Goal: Check status: Check status

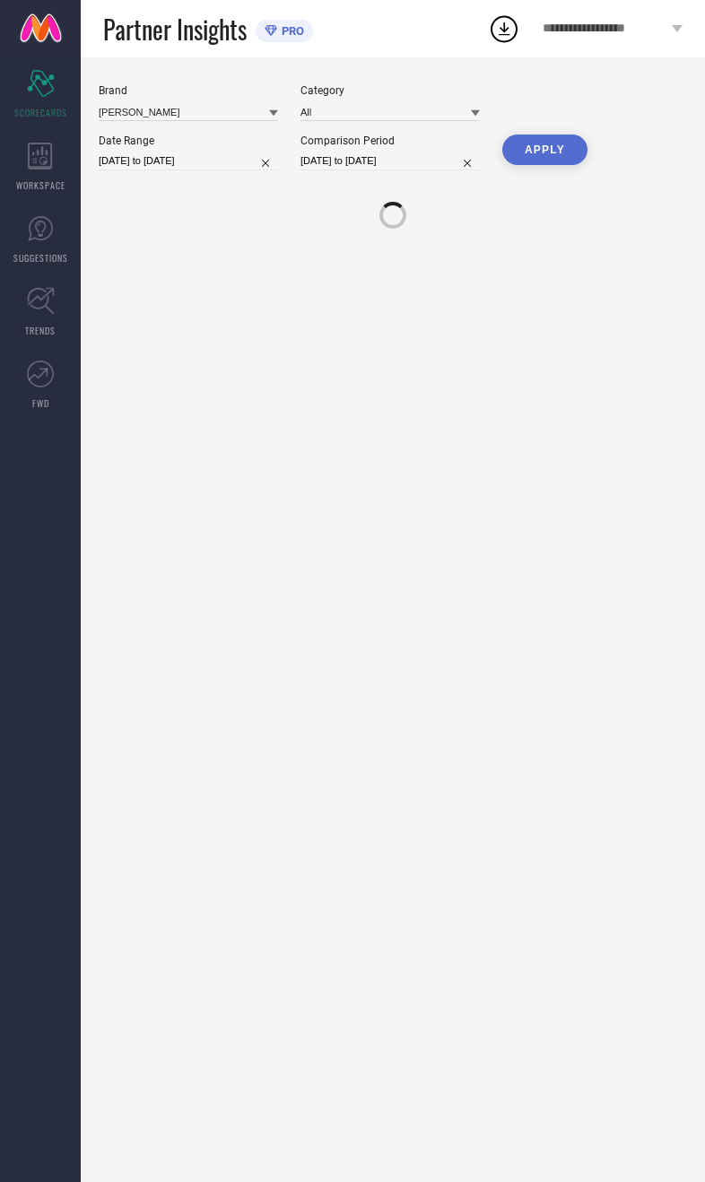
click at [180, 170] on input "[DATE] to [DATE]" at bounding box center [188, 161] width 179 height 19
select select "7"
select select "2025"
select select "8"
select select "2025"
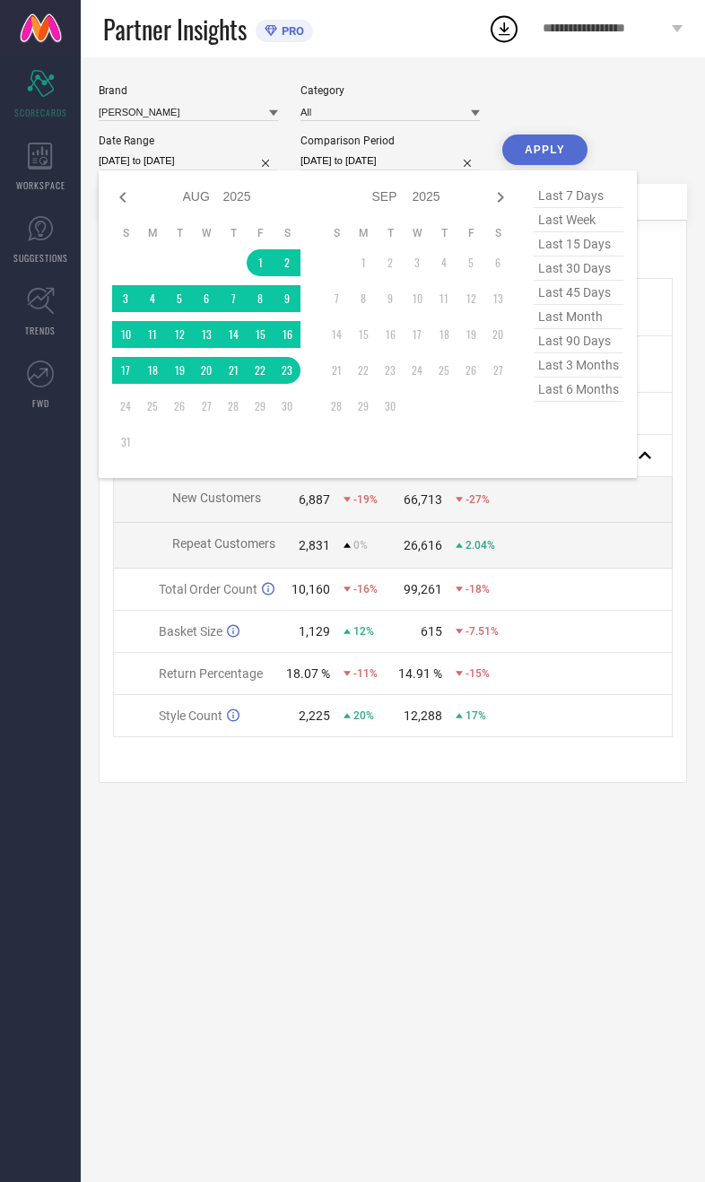
click at [262, 362] on table "S M T W T F S 1 2 3 4 5 6 7 8 9 10 11 12 13 14 15 16 17 18 19 20 21 22 23 24 25…" at bounding box center [206, 341] width 188 height 248
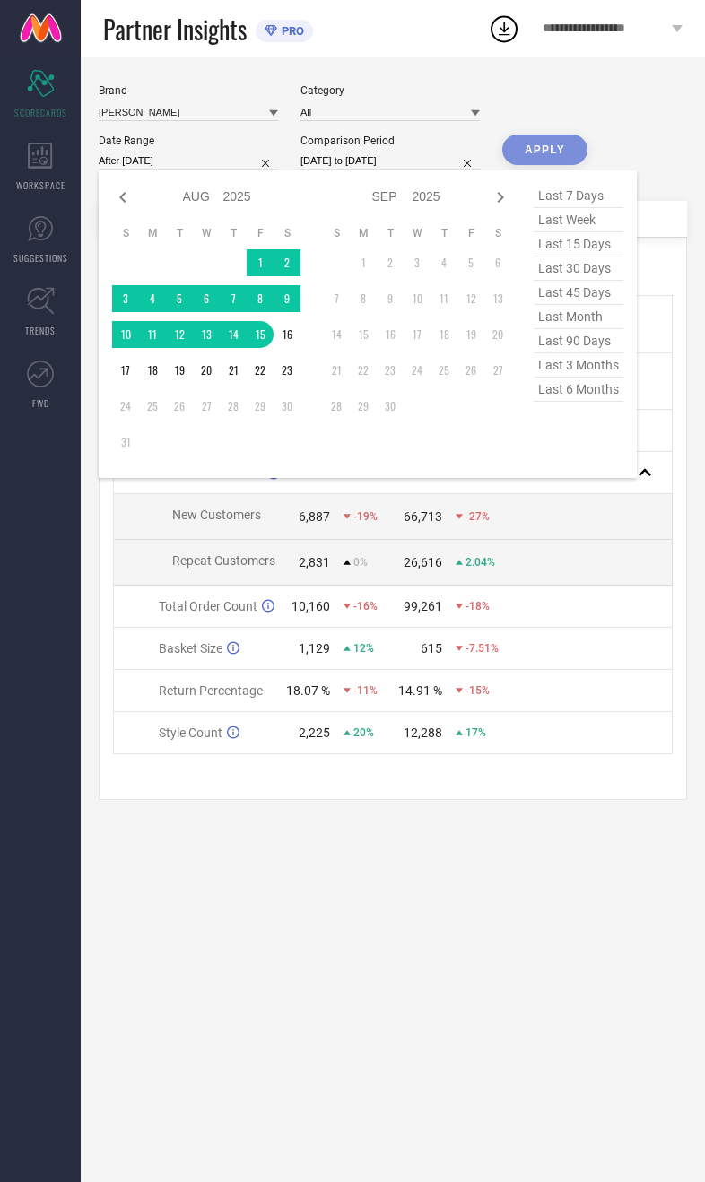
type input "[DATE] to [DATE]"
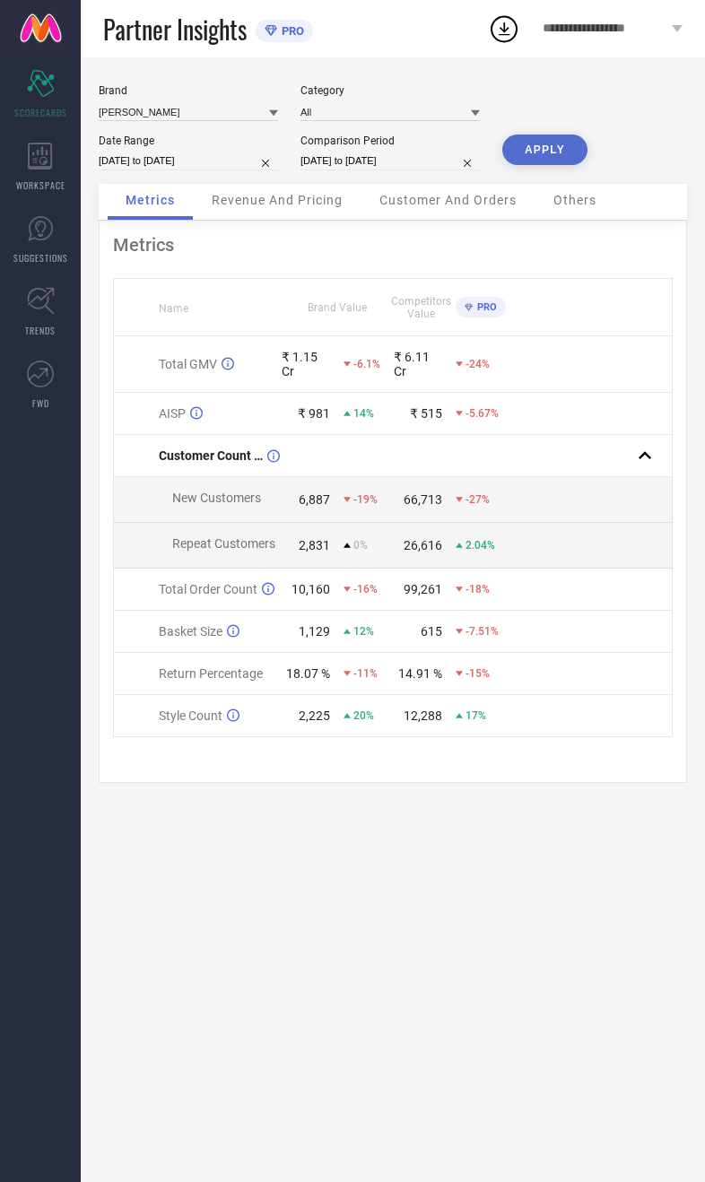
select select "7"
select select "2024"
select select "8"
select select "2024"
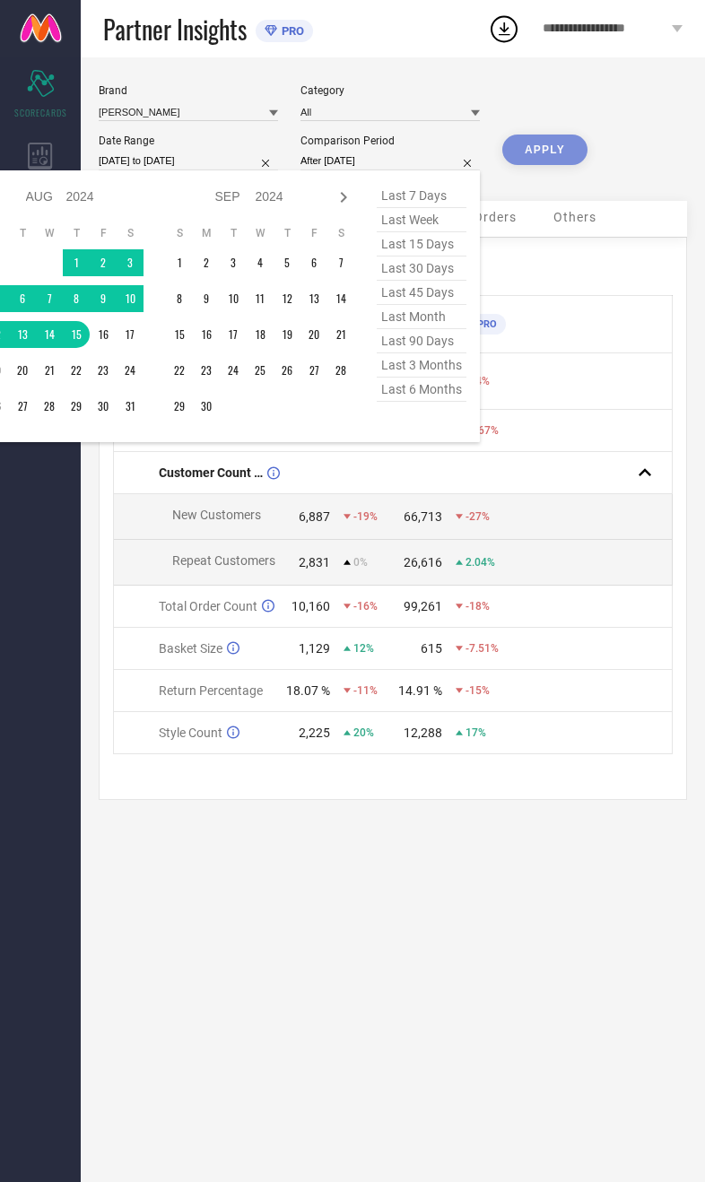
type input "[DATE] to [DATE]"
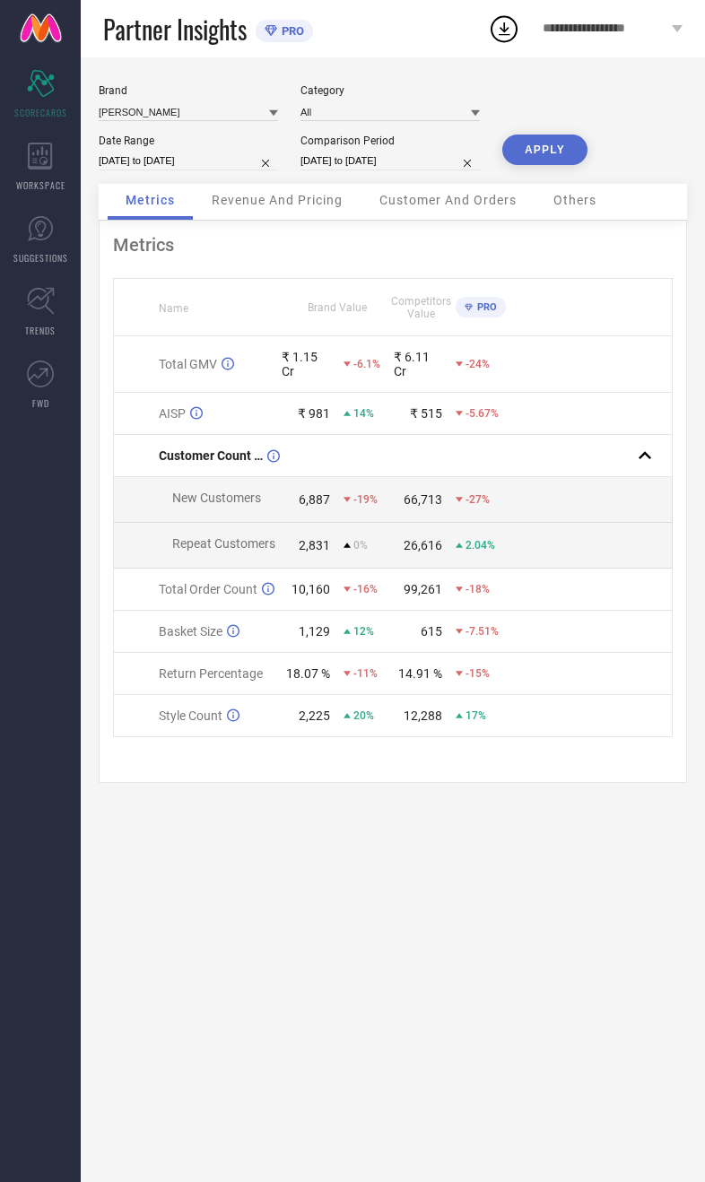
click at [584, 161] on button "APPLY" at bounding box center [544, 150] width 85 height 30
click at [294, 219] on div "Revenue And Pricing" at bounding box center [277, 202] width 167 height 36
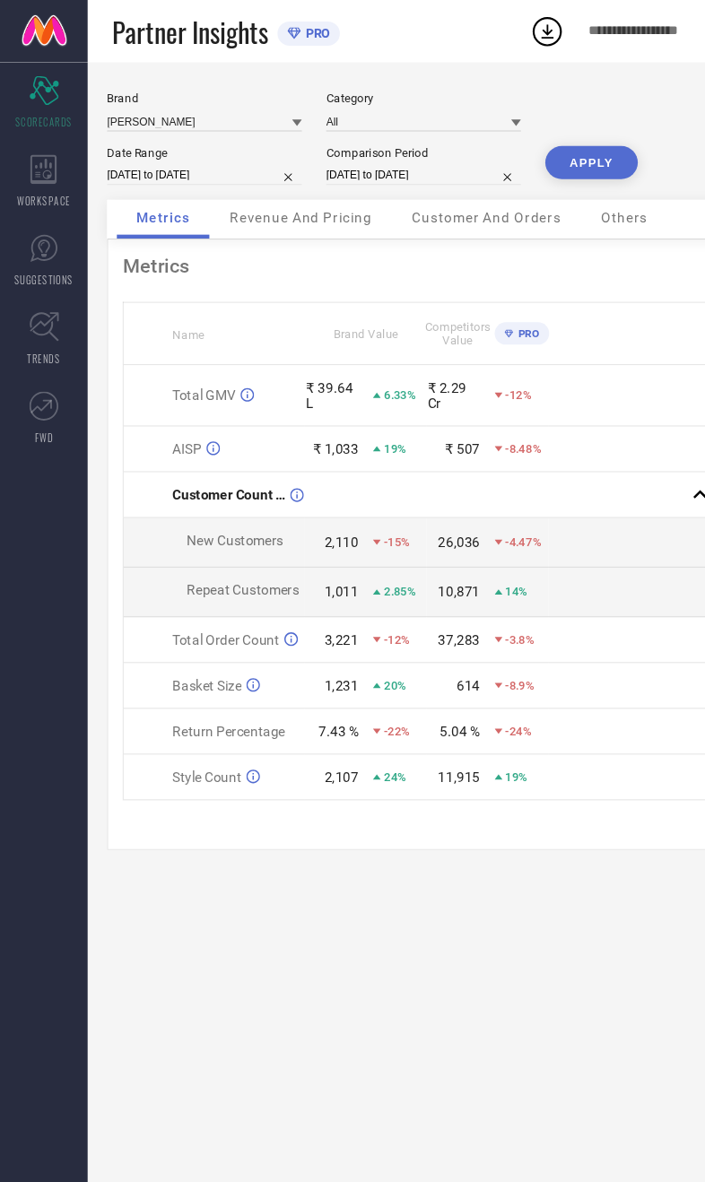
select select "7"
select select "2025"
select select "8"
select select "2025"
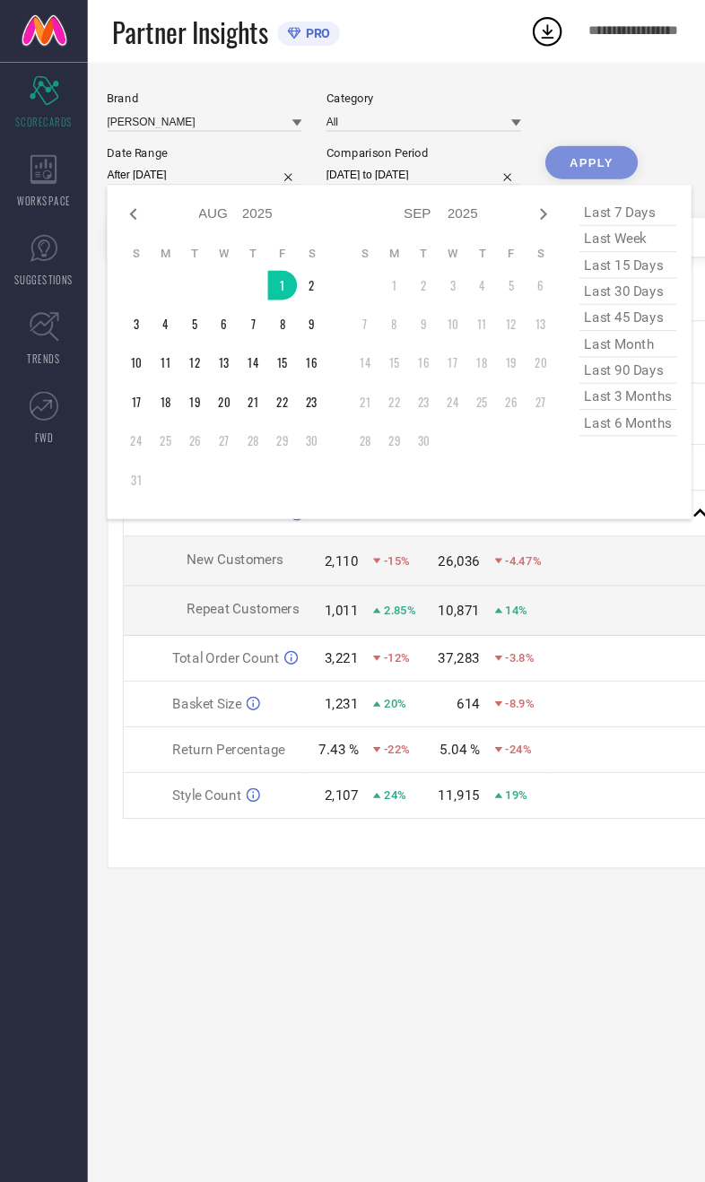
type input "[DATE] to [DATE]"
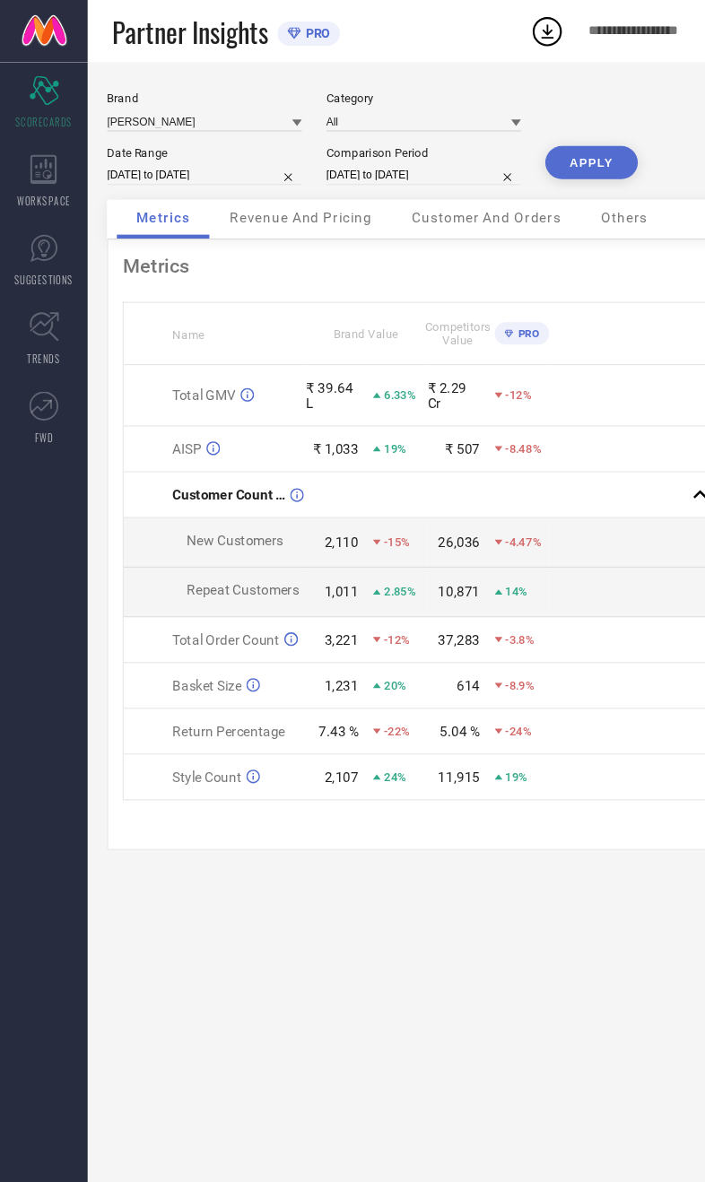
select select "7"
select select "2024"
select select "8"
select select "2024"
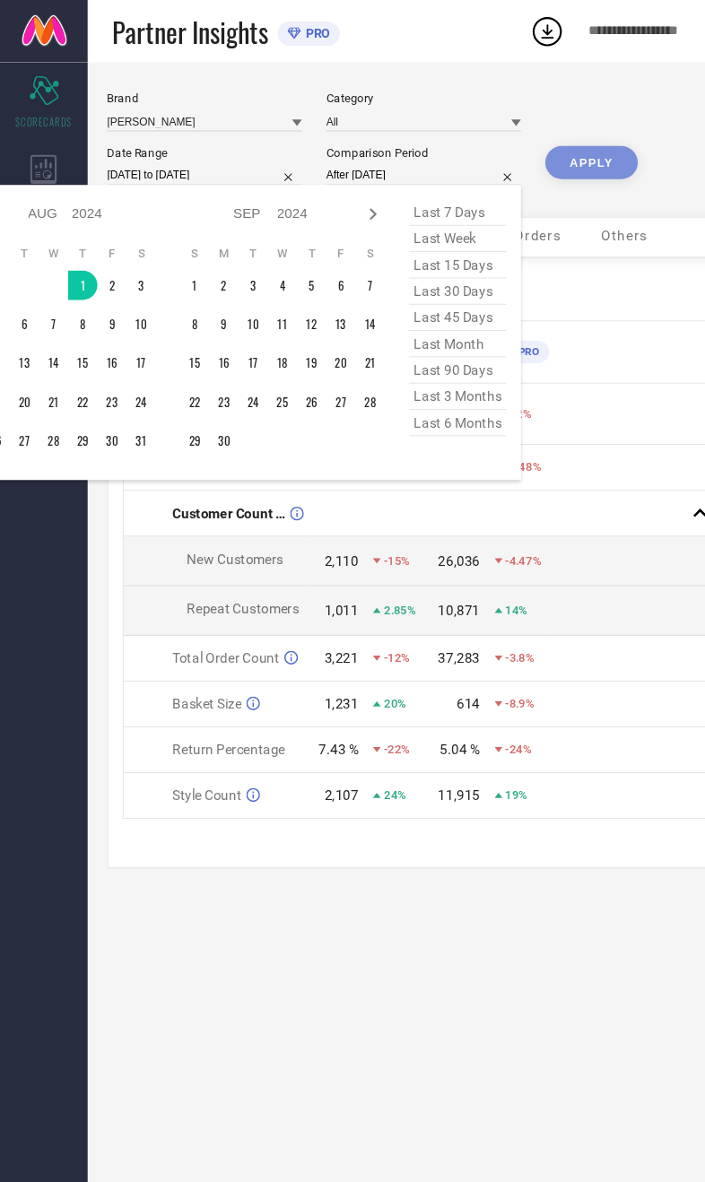
type input "[DATE] to [DATE]"
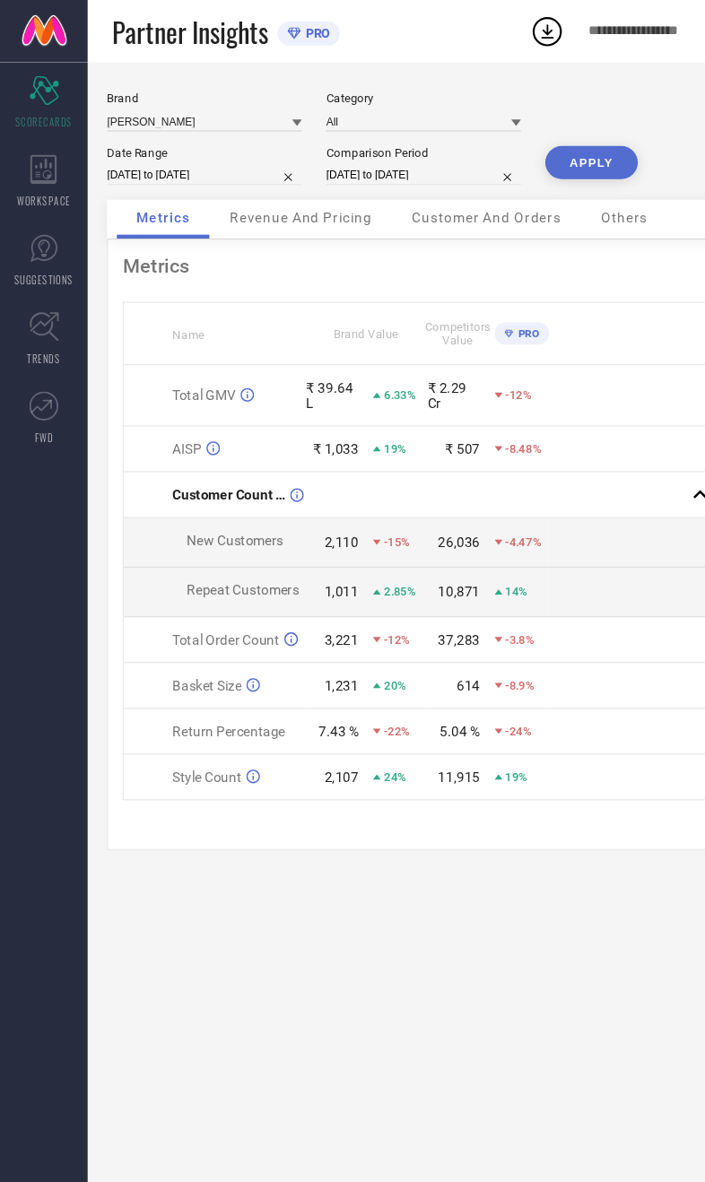
click at [562, 162] on button "APPLY" at bounding box center [544, 150] width 85 height 30
